Goal: Task Accomplishment & Management: Manage account settings

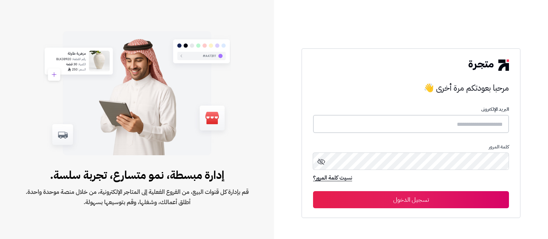
type input "**********"
click at [437, 198] on button "تسجيل الدخول" at bounding box center [411, 199] width 196 height 17
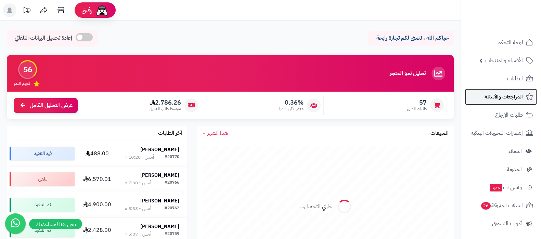
click at [491, 95] on span "المراجعات والأسئلة" at bounding box center [504, 97] width 38 height 10
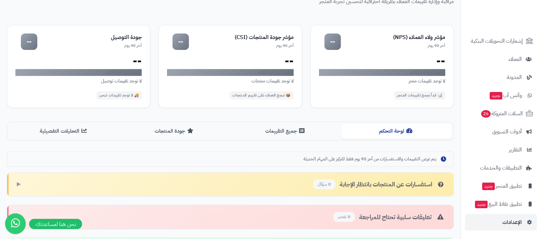
scroll to position [85, 0]
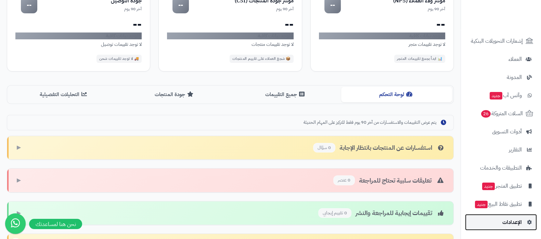
click at [509, 222] on span "الإعدادات" at bounding box center [513, 223] width 20 height 10
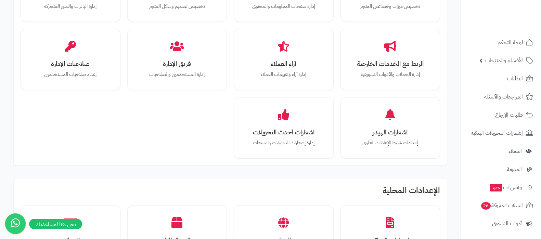
scroll to position [171, 0]
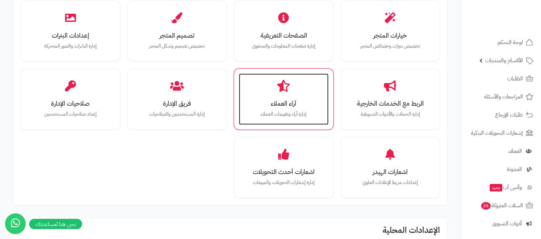
click at [290, 92] on div "آراء العملاء إدارة آراء وتقييمات العملاء" at bounding box center [284, 99] width 90 height 51
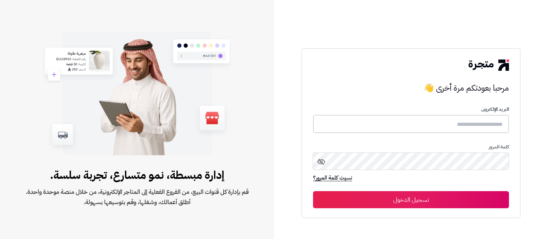
type input "**********"
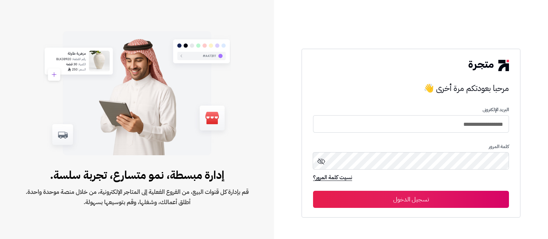
click at [410, 200] on button "تسجيل الدخول" at bounding box center [411, 199] width 196 height 17
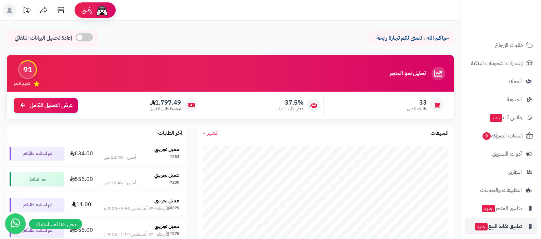
scroll to position [128, 0]
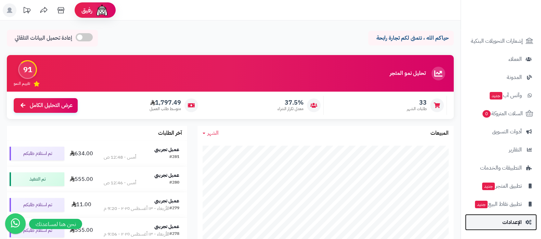
click at [511, 223] on span "الإعدادات" at bounding box center [513, 223] width 20 height 10
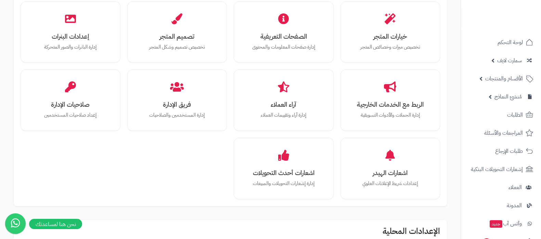
scroll to position [171, 0]
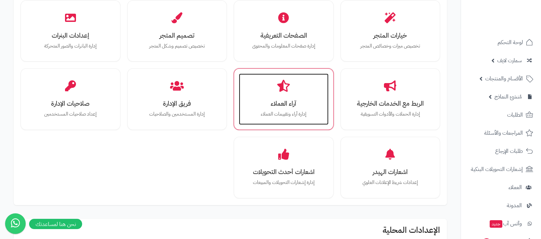
click at [286, 109] on div "آراء العملاء إدارة آراء وتقييمات العملاء" at bounding box center [284, 99] width 90 height 51
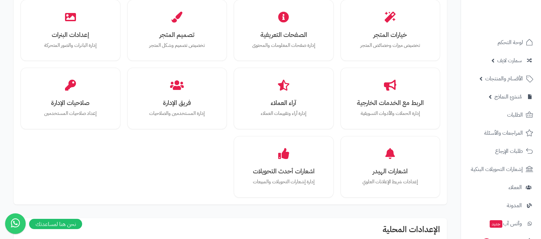
scroll to position [172, 0]
